Goal: Information Seeking & Learning: Learn about a topic

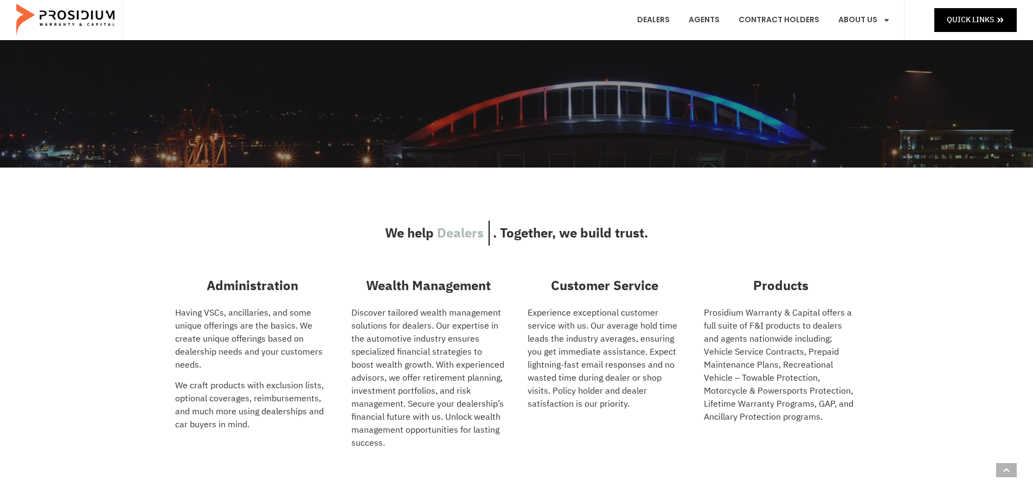
scroll to position [54, 0]
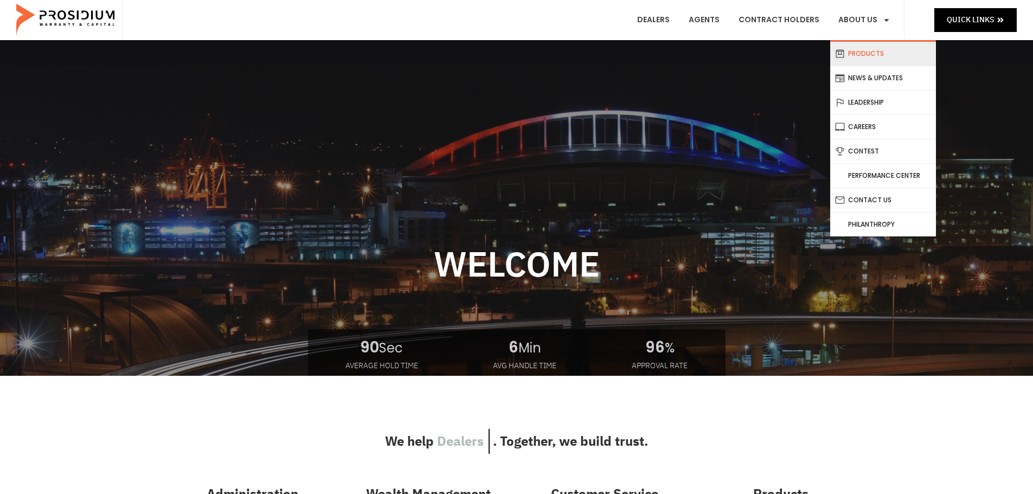
click at [881, 59] on link "Products" at bounding box center [883, 54] width 106 height 24
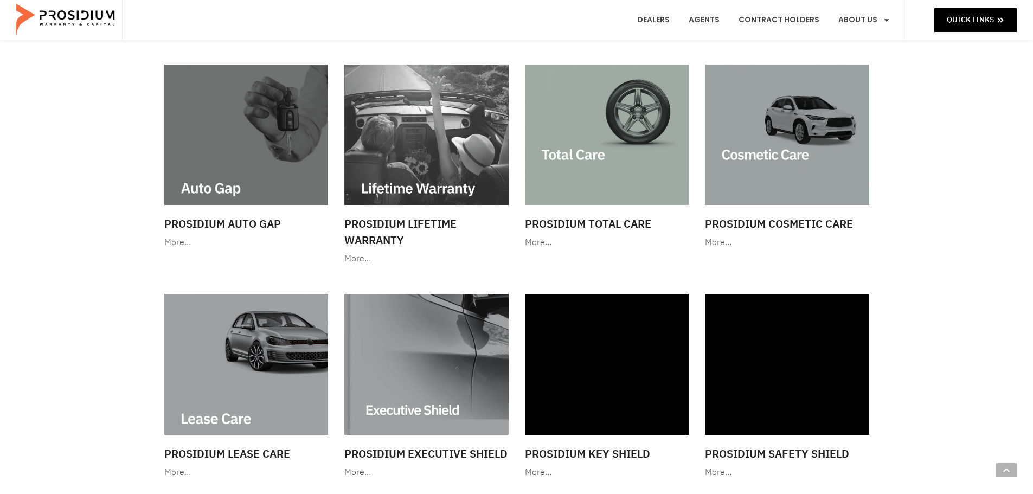
scroll to position [705, 0]
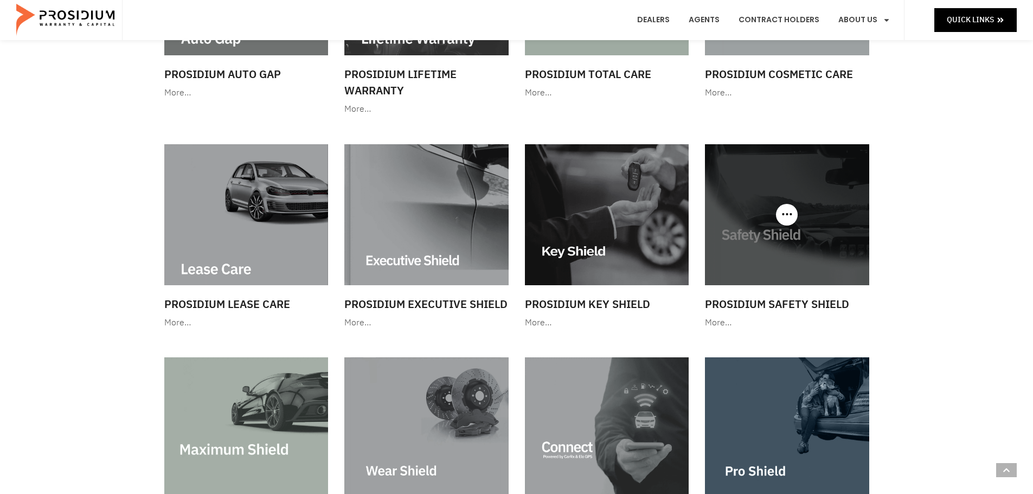
click at [785, 220] on div at bounding box center [787, 214] width 164 height 140
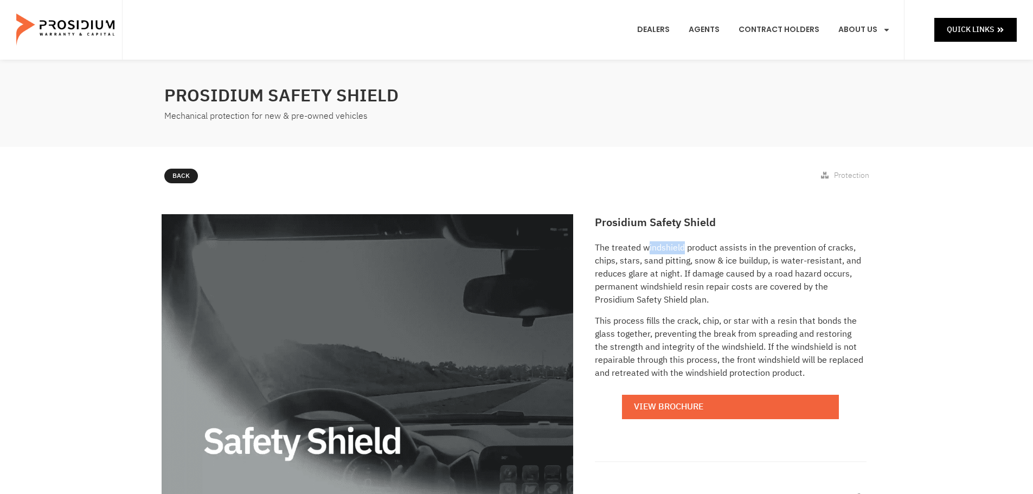
drag, startPoint x: 683, startPoint y: 247, endPoint x: 648, endPoint y: 244, distance: 35.9
click at [648, 244] on p "The treated windshield product assists in the prevention of cracks, chips, star…" at bounding box center [730, 273] width 271 height 65
click at [643, 247] on p "The treated windshield product assists in the prevention of cracks, chips, star…" at bounding box center [730, 273] width 271 height 65
click at [693, 279] on p "The treated windshield product assists in the prevention of cracks, chips, star…" at bounding box center [730, 273] width 271 height 65
